Goal: Transaction & Acquisition: Purchase product/service

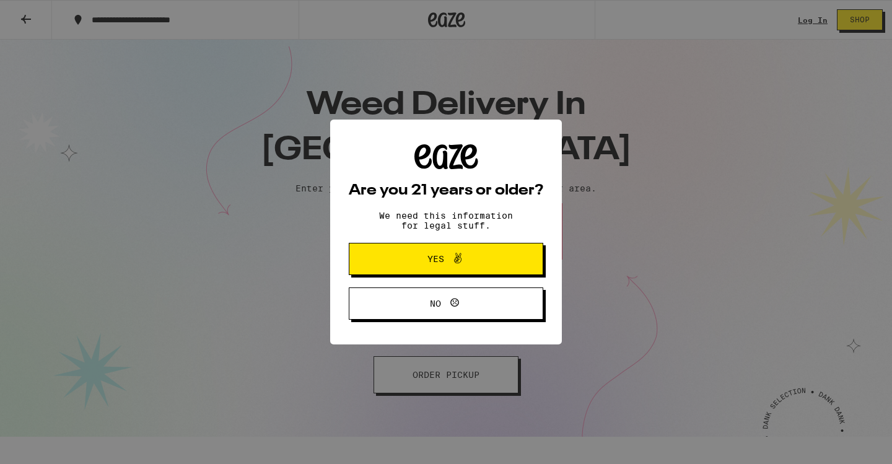
click at [426, 206] on div "Are you 21 years or older? We need this information for legal stuff. Yes No" at bounding box center [446, 231] width 195 height 175
click at [431, 253] on span "Yes" at bounding box center [446, 259] width 94 height 16
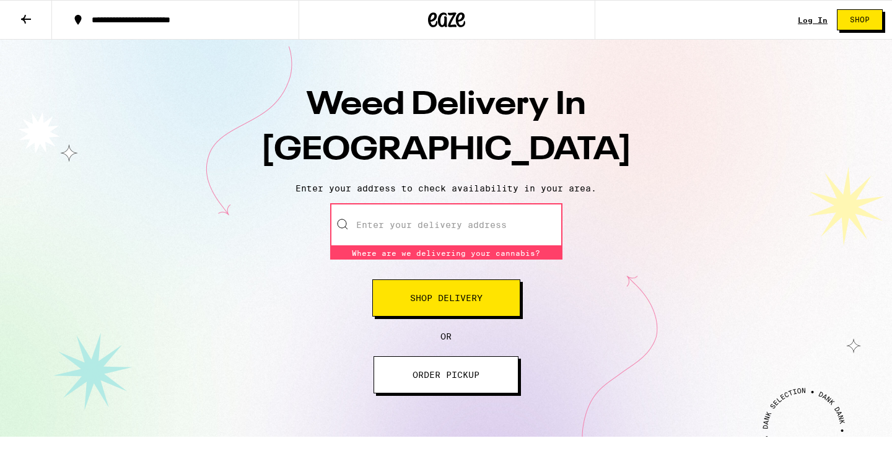
click at [423, 229] on input "Enter your delivery address" at bounding box center [446, 224] width 232 height 43
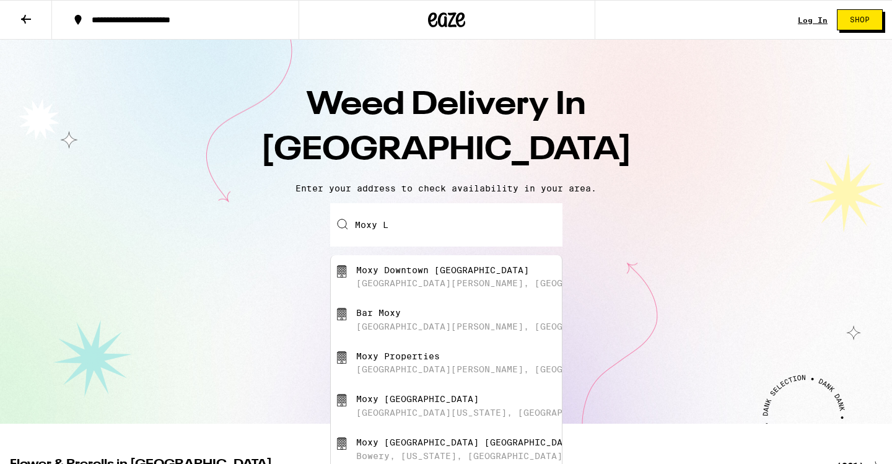
click at [434, 284] on div "South Figueroa Street, Los Angeles, CA" at bounding box center [492, 283] width 273 height 10
type input "Moxy Downtown Los Angeles, South Figueroa Street, Los Angeles, CA"
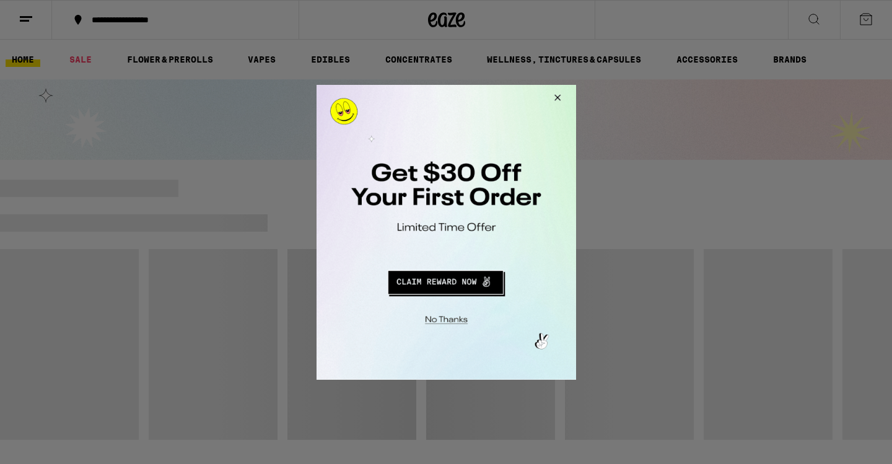
click at [418, 278] on button "Redirect to URL" at bounding box center [445, 280] width 216 height 30
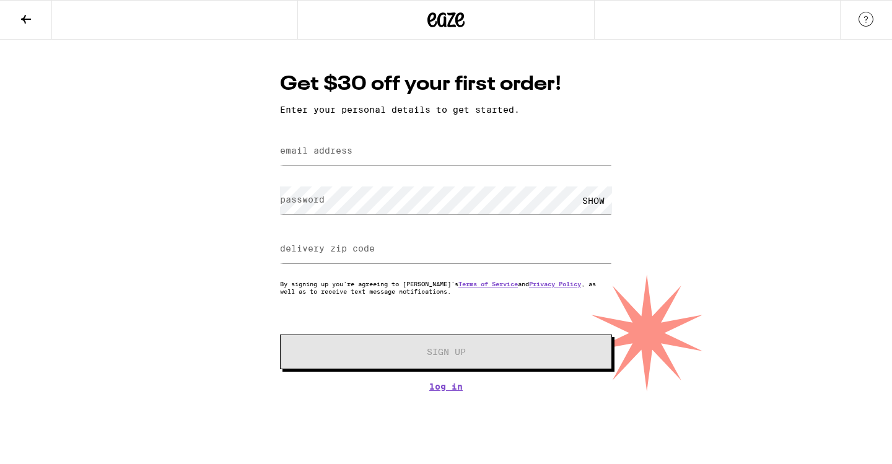
click at [426, 134] on div at bounding box center [446, 151] width 332 height 37
click at [426, 146] on input "email address" at bounding box center [446, 152] width 332 height 28
type input "[EMAIL_ADDRESS][DOMAIN_NAME]"
type input "10003"
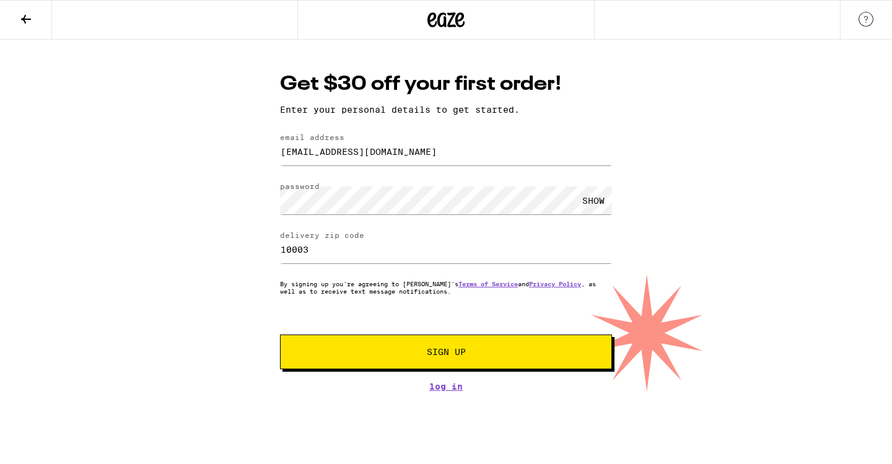
click at [403, 356] on span "Sign Up" at bounding box center [446, 352] width 247 height 9
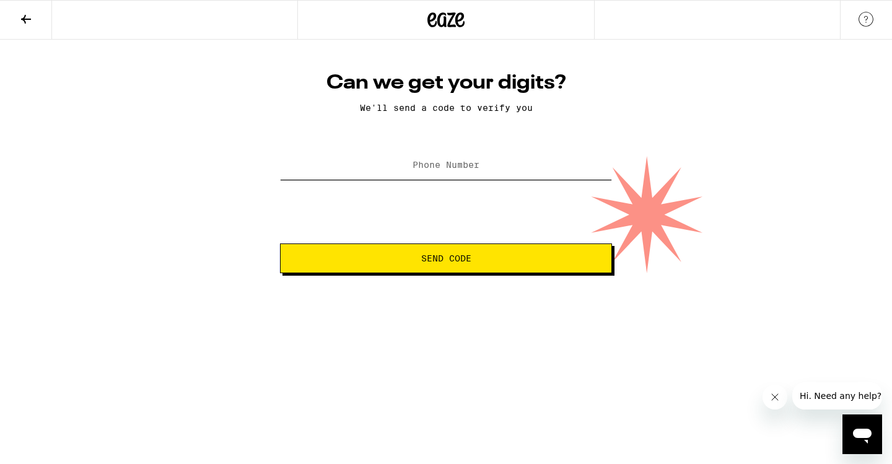
click at [484, 167] on input "Phone Number" at bounding box center [446, 166] width 332 height 28
type input "[PHONE_NUMBER]"
click at [419, 269] on button "Send Code" at bounding box center [446, 258] width 332 height 30
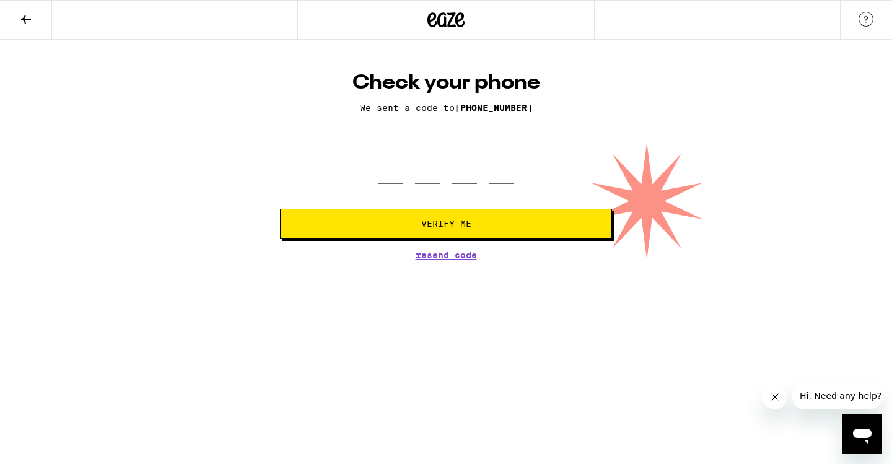
click at [411, 169] on div at bounding box center [446, 165] width 136 height 37
click at [406, 185] on form "Verify Me" at bounding box center [446, 192] width 332 height 91
click at [399, 181] on input "tel" at bounding box center [390, 165] width 25 height 37
type input "5"
type input "7"
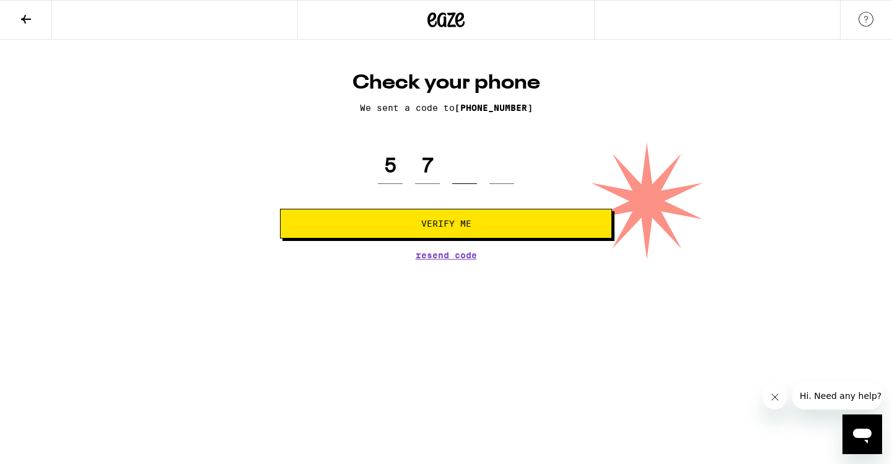
type input "2"
type input "0"
type input "7"
type input "2"
click at [419, 217] on button "Verify Me" at bounding box center [446, 224] width 332 height 30
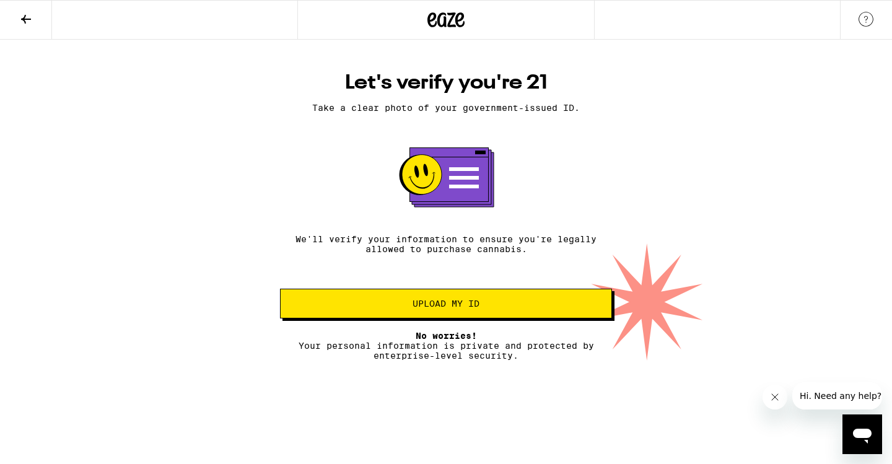
click at [415, 315] on button "Upload my ID" at bounding box center [446, 304] width 332 height 30
click at [435, 300] on button "Upload my ID" at bounding box center [446, 304] width 332 height 30
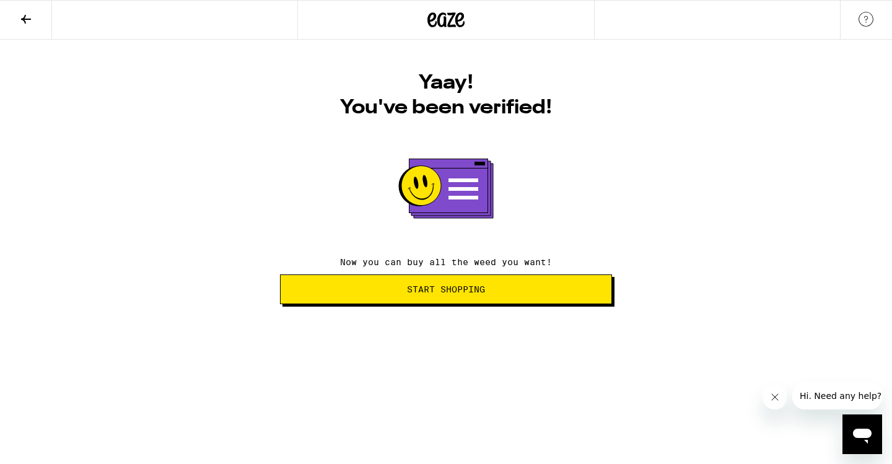
click at [437, 300] on button "Start Shopping" at bounding box center [446, 289] width 332 height 30
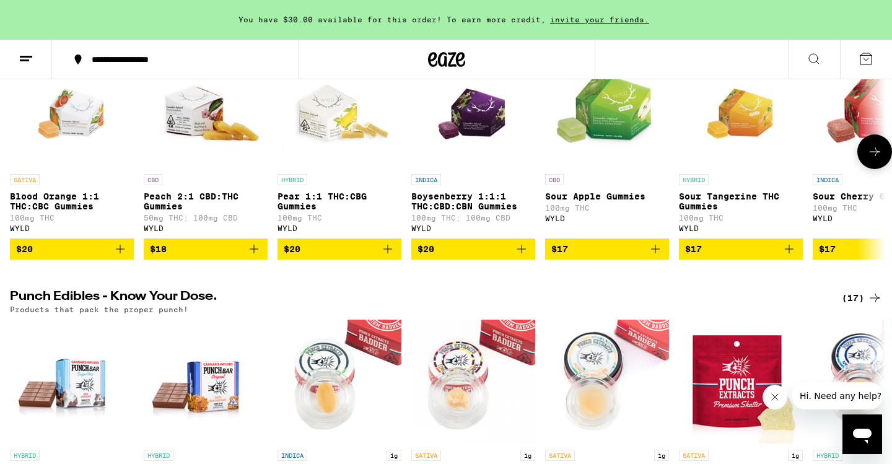
scroll to position [213, 0]
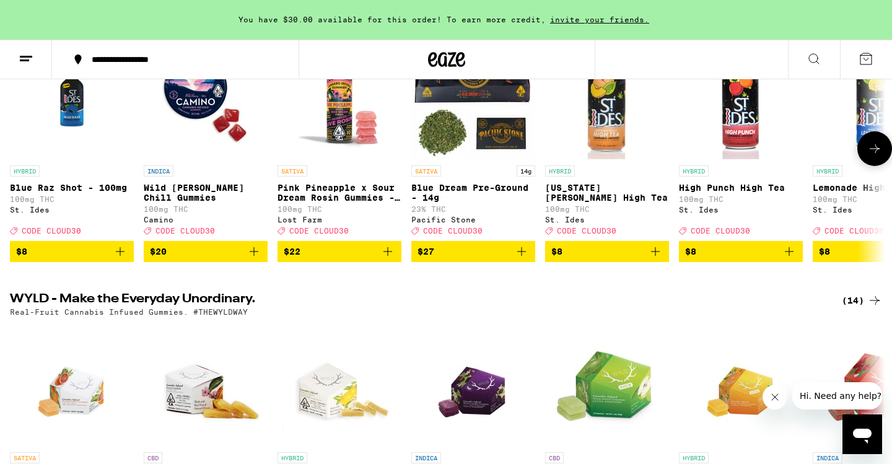
click at [173, 194] on p "Wild [PERSON_NAME] Chill Gummies" at bounding box center [206, 193] width 124 height 20
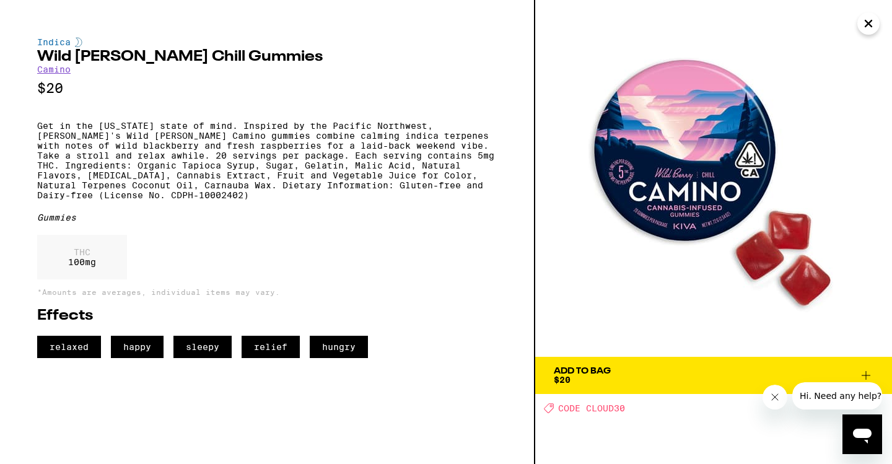
click at [53, 68] on link "Camino" at bounding box center [53, 69] width 33 height 10
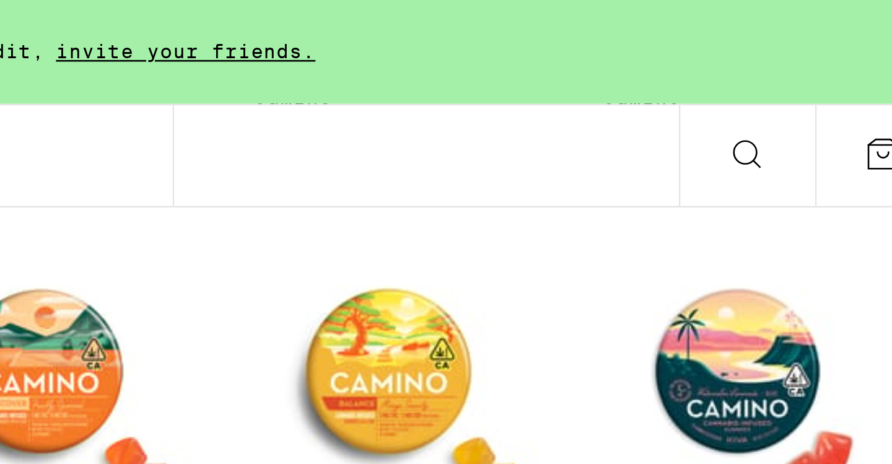
scroll to position [584, 0]
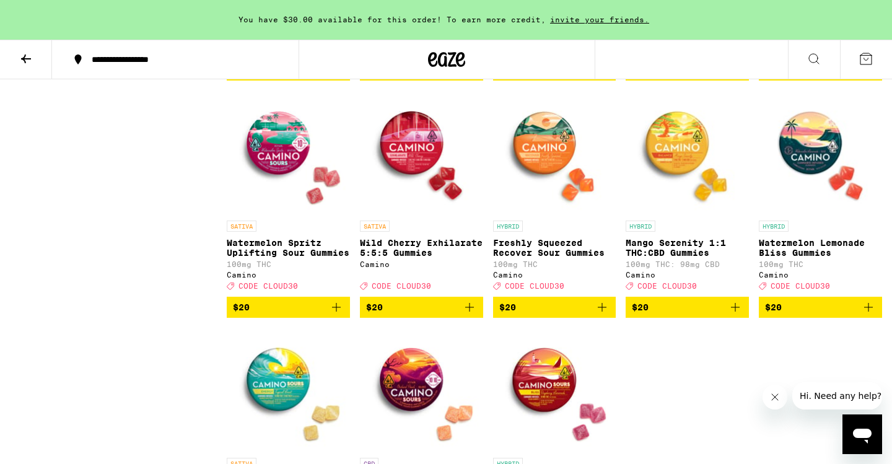
click at [734, 315] on icon "Add to bag" at bounding box center [735, 307] width 15 height 15
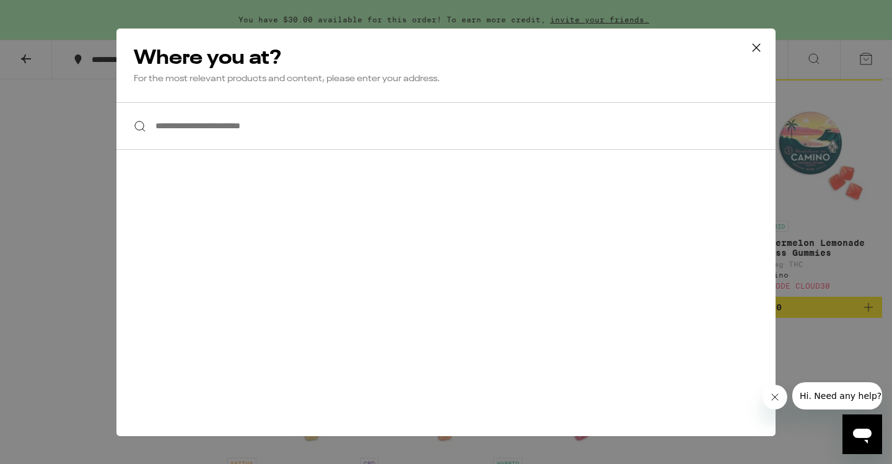
click at [483, 131] on input "**********" at bounding box center [445, 126] width 659 height 48
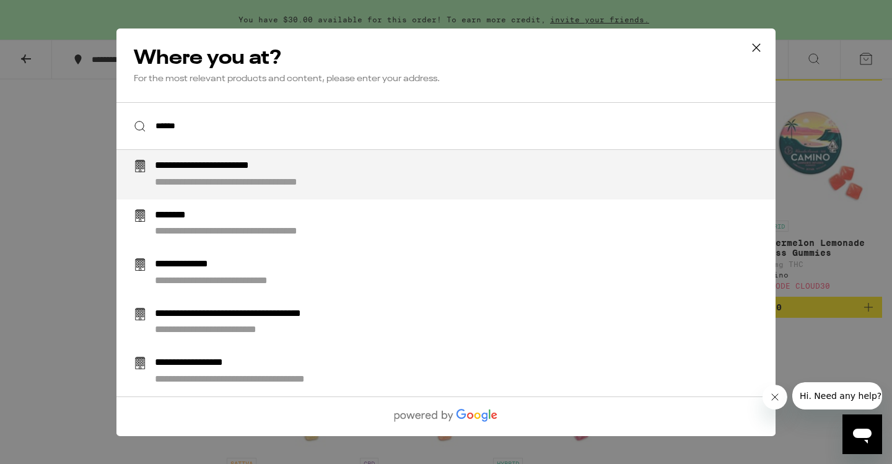
click at [275, 183] on div "**********" at bounding box center [276, 182] width 243 height 13
type input "**********"
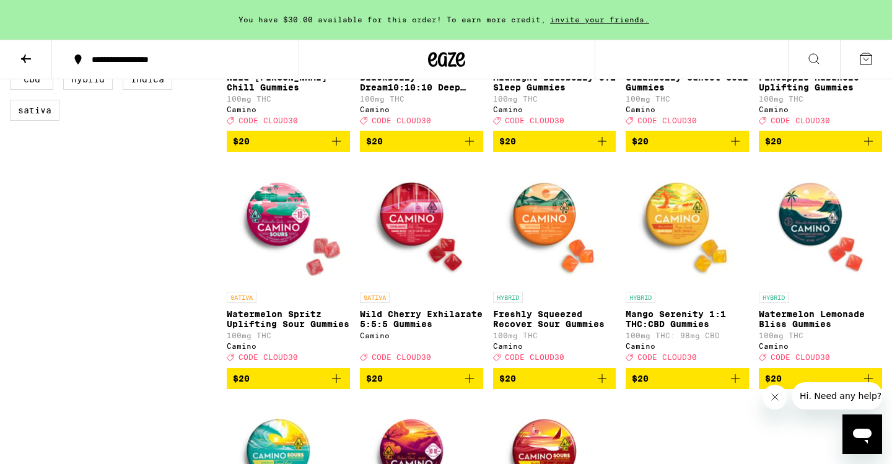
scroll to position [693, 0]
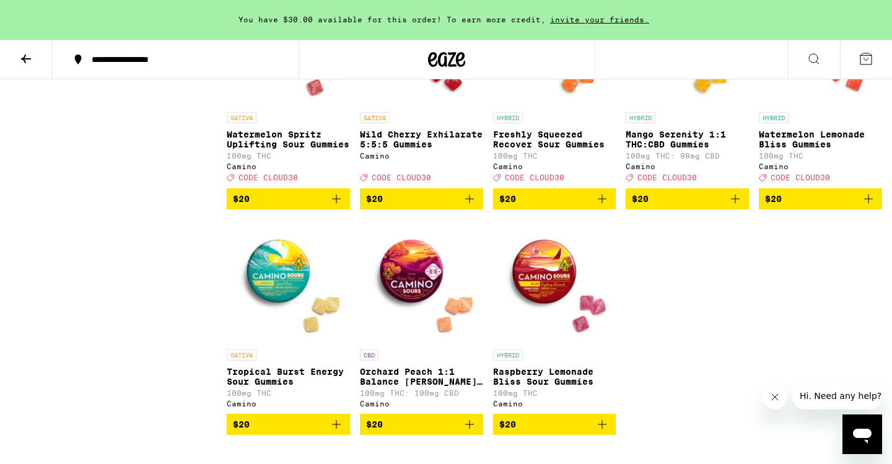
click at [737, 206] on icon "Add to bag" at bounding box center [735, 198] width 15 height 15
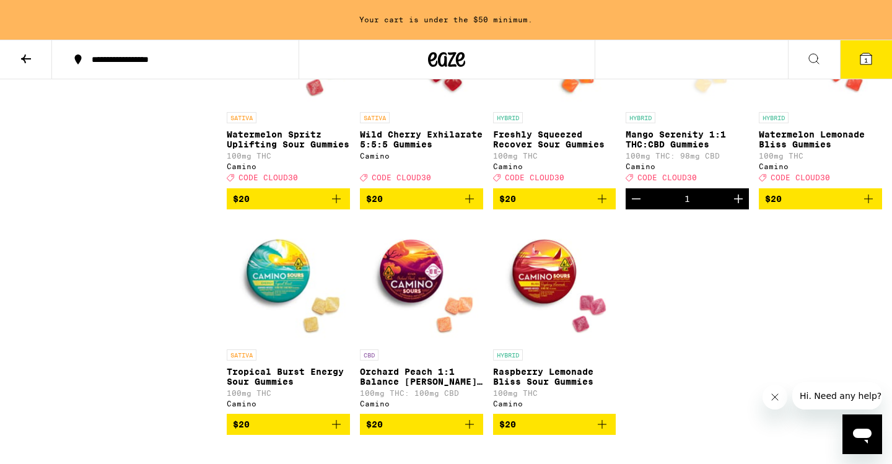
click at [867, 206] on icon "Add to bag" at bounding box center [868, 198] width 15 height 15
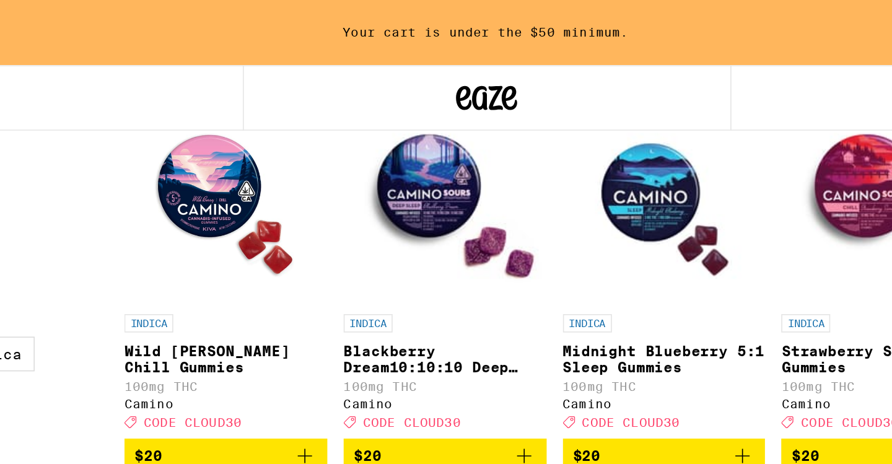
scroll to position [367, 0]
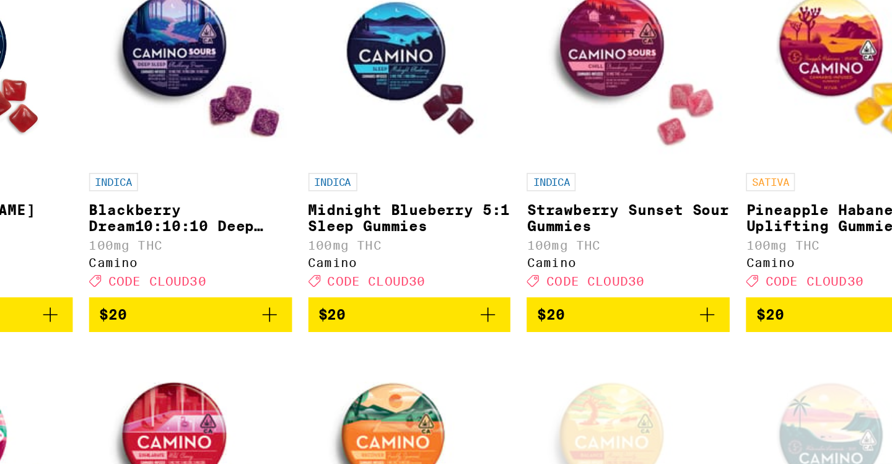
click at [545, 295] on span "$20" at bounding box center [554, 287] width 111 height 15
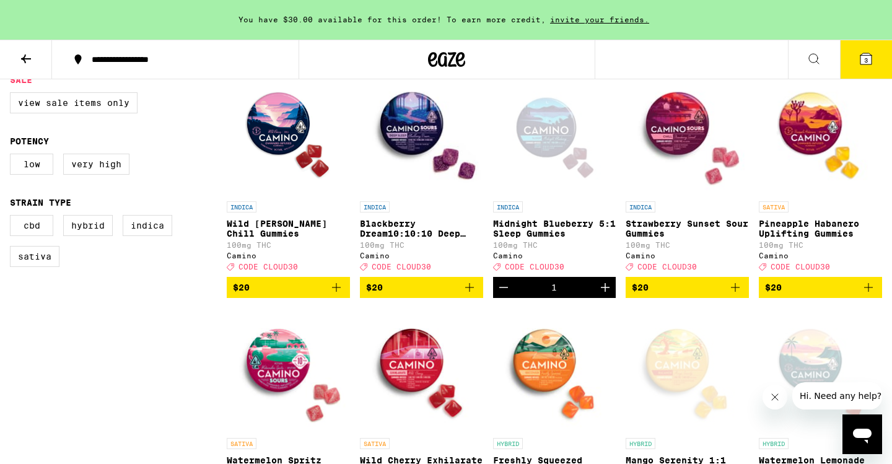
click at [867, 52] on icon at bounding box center [866, 58] width 15 height 15
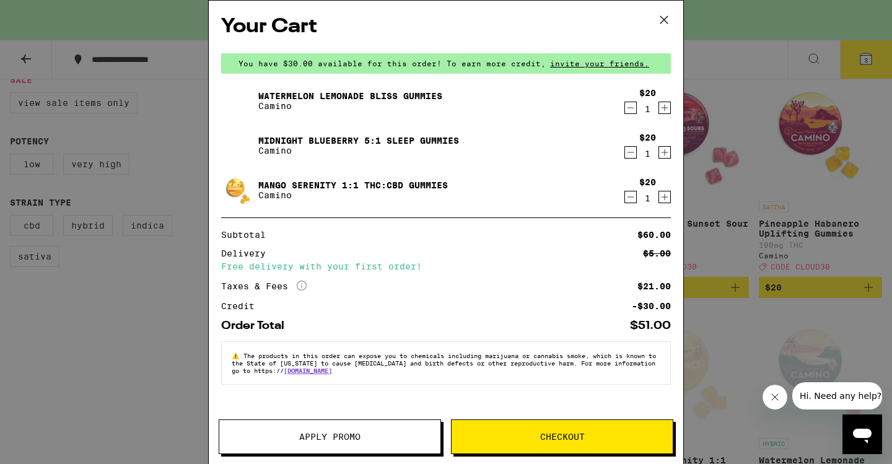
click at [760, 102] on div "Your Cart You have $30.00 available for this order! To earn more credit, invite…" at bounding box center [446, 232] width 892 height 464
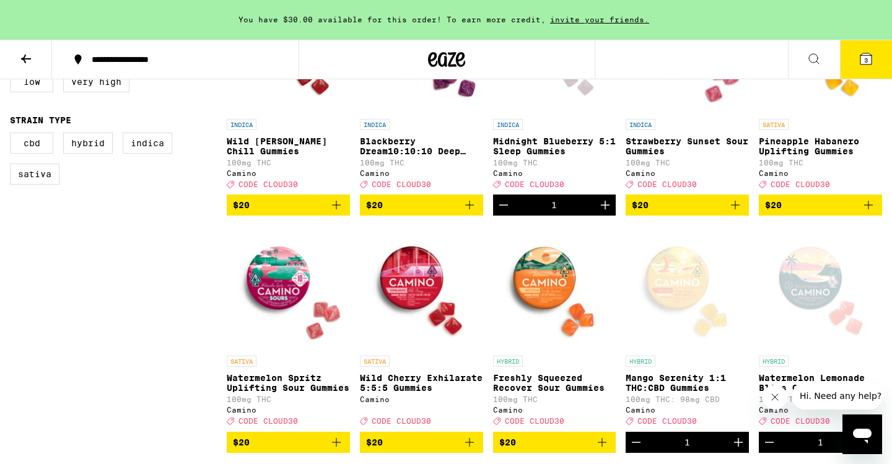
scroll to position [546, 0]
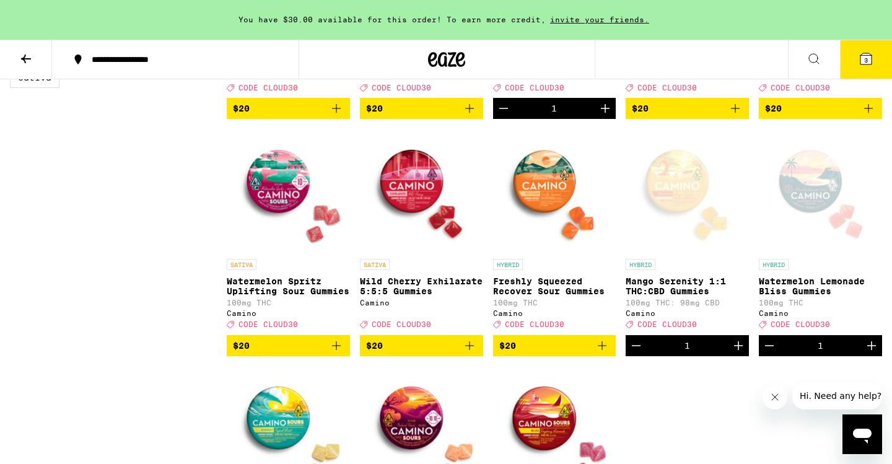
click at [528, 353] on span "$20" at bounding box center [554, 345] width 111 height 15
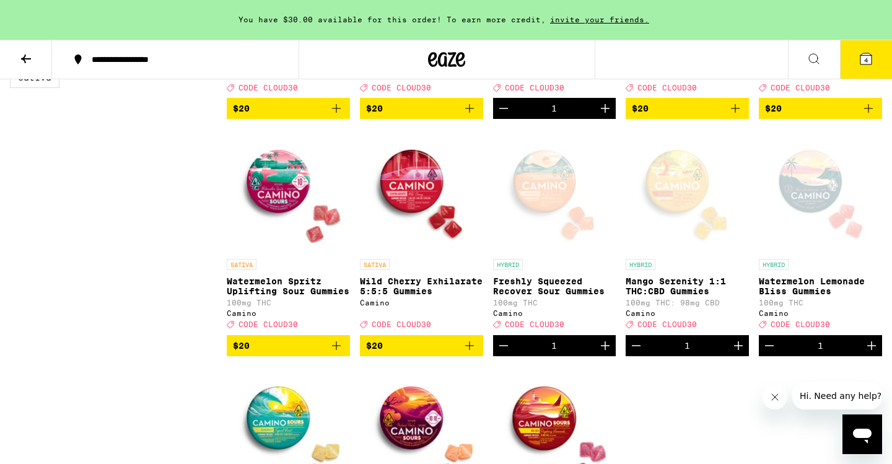
click at [857, 56] on button "4" at bounding box center [866, 59] width 52 height 38
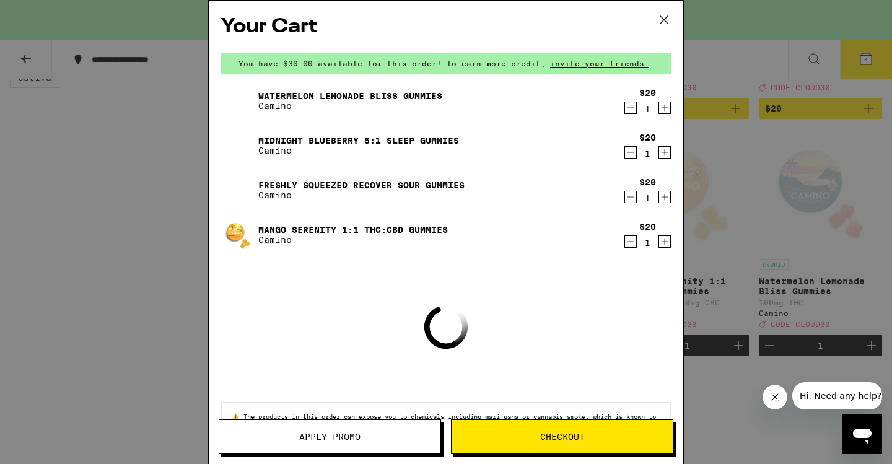
click at [503, 430] on button "Checkout" at bounding box center [562, 436] width 222 height 35
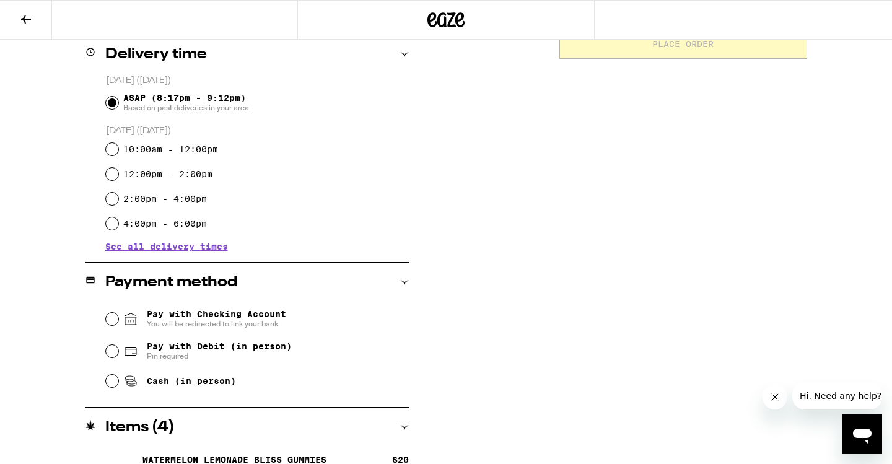
scroll to position [389, 0]
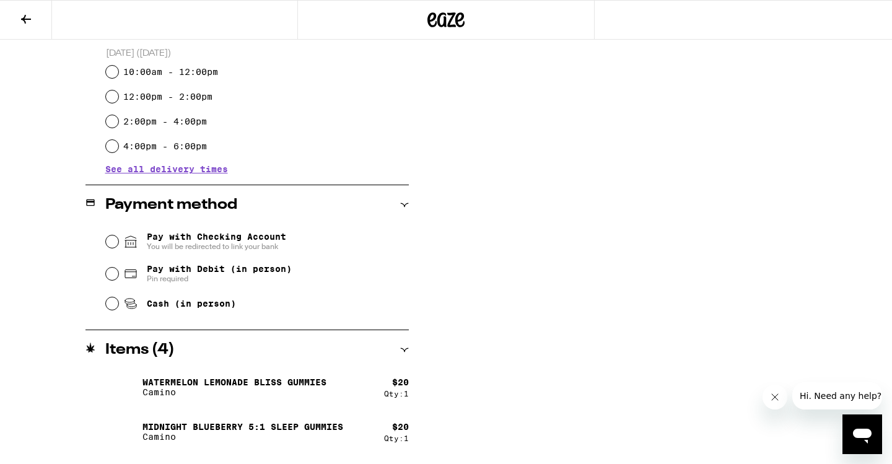
click at [174, 245] on span "You will be redirected to link your bank" at bounding box center [216, 247] width 139 height 10
click at [118, 245] on input "Pay with Checking Account You will be redirected to link your bank" at bounding box center [112, 241] width 12 height 12
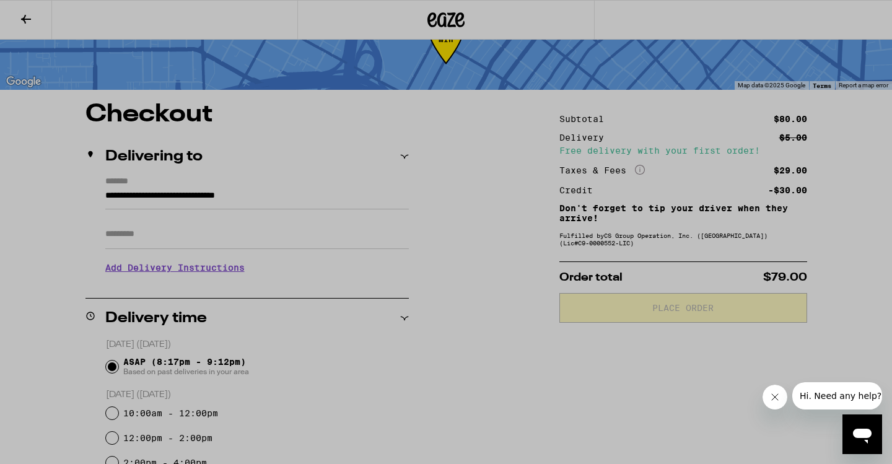
scroll to position [0, 0]
